Goal: Task Accomplishment & Management: Manage account settings

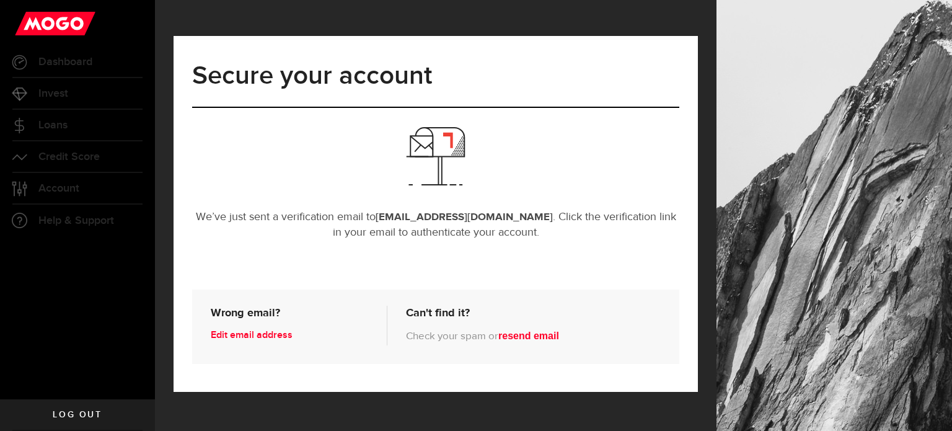
click at [17, 60] on icon at bounding box center [19, 62] width 15 height 15
click at [82, 412] on span "Log out" at bounding box center [77, 414] width 49 height 9
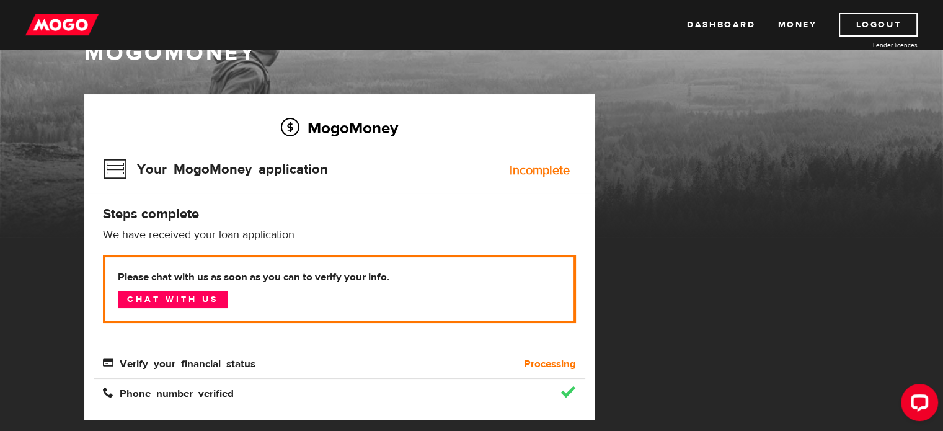
scroll to position [62, 0]
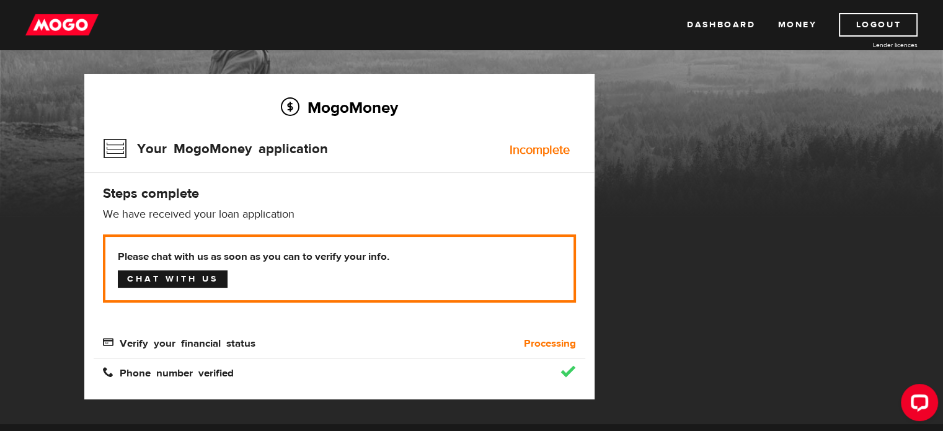
click at [151, 276] on link "Chat with us" at bounding box center [173, 278] width 110 height 17
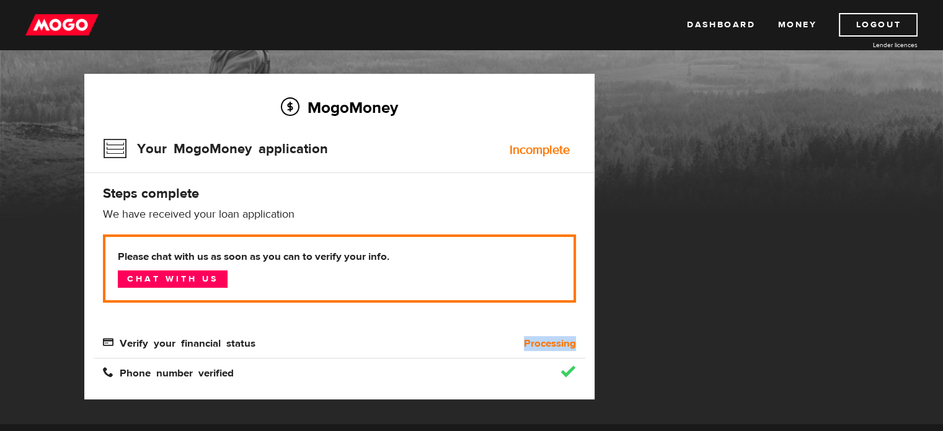
drag, startPoint x: 526, startPoint y: 343, endPoint x: 575, endPoint y: 343, distance: 49.0
click at [575, 343] on b "Processing" at bounding box center [550, 343] width 52 height 15
click at [925, 136] on div "MogoMoney" at bounding box center [471, 117] width 943 height 198
click at [69, 17] on img at bounding box center [61, 25] width 73 height 24
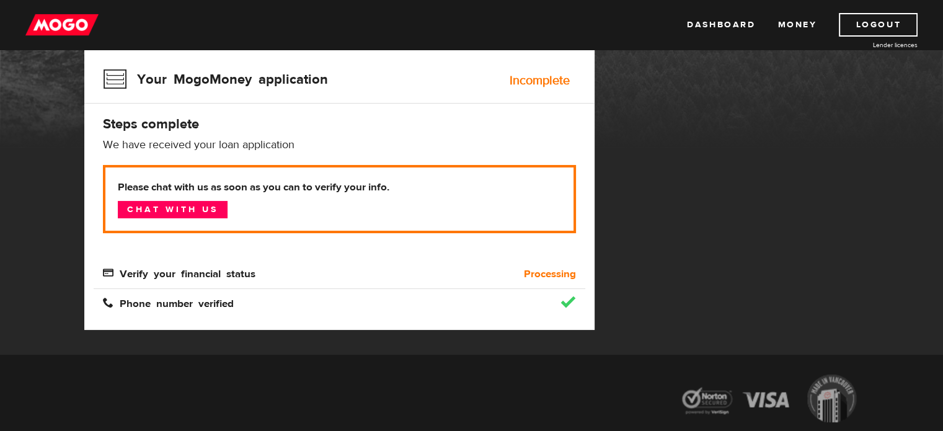
scroll to position [186, 0]
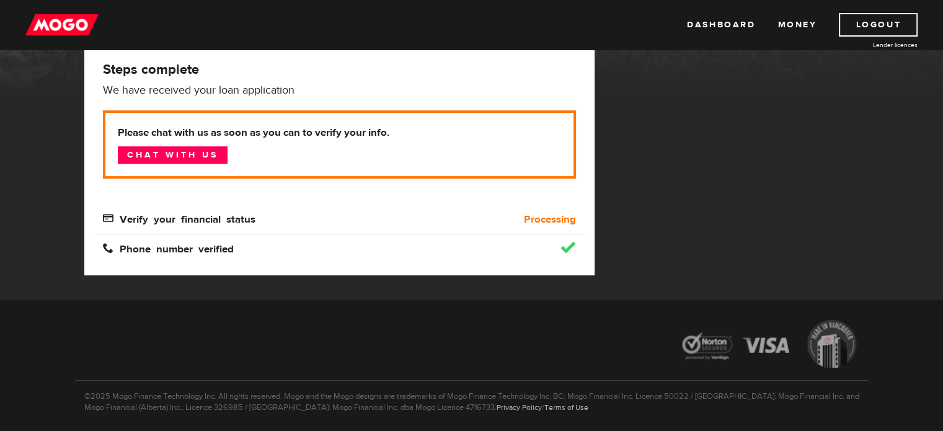
click at [655, 345] on div at bounding box center [471, 346] width 793 height 70
